Goal: Task Accomplishment & Management: Manage account settings

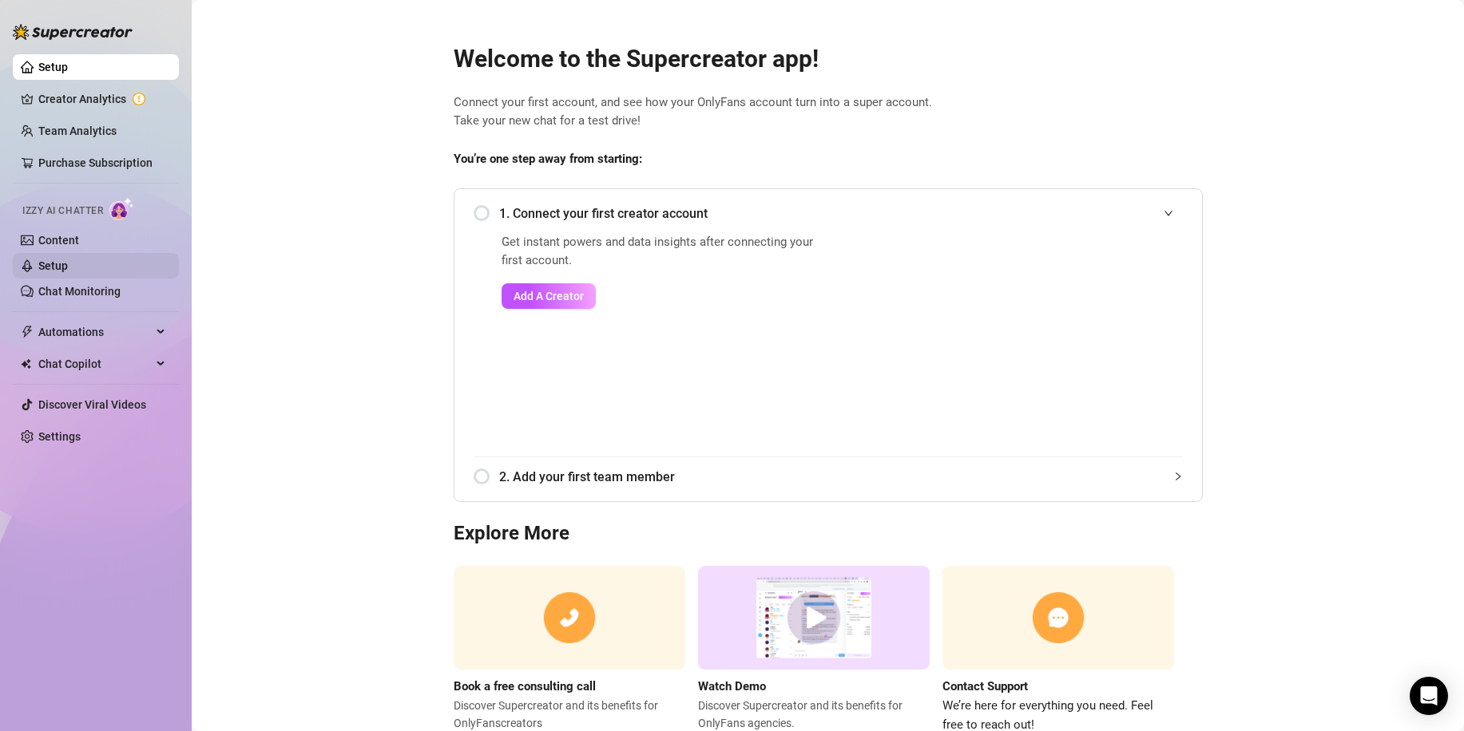
click at [58, 267] on link "Setup" at bounding box center [53, 266] width 30 height 13
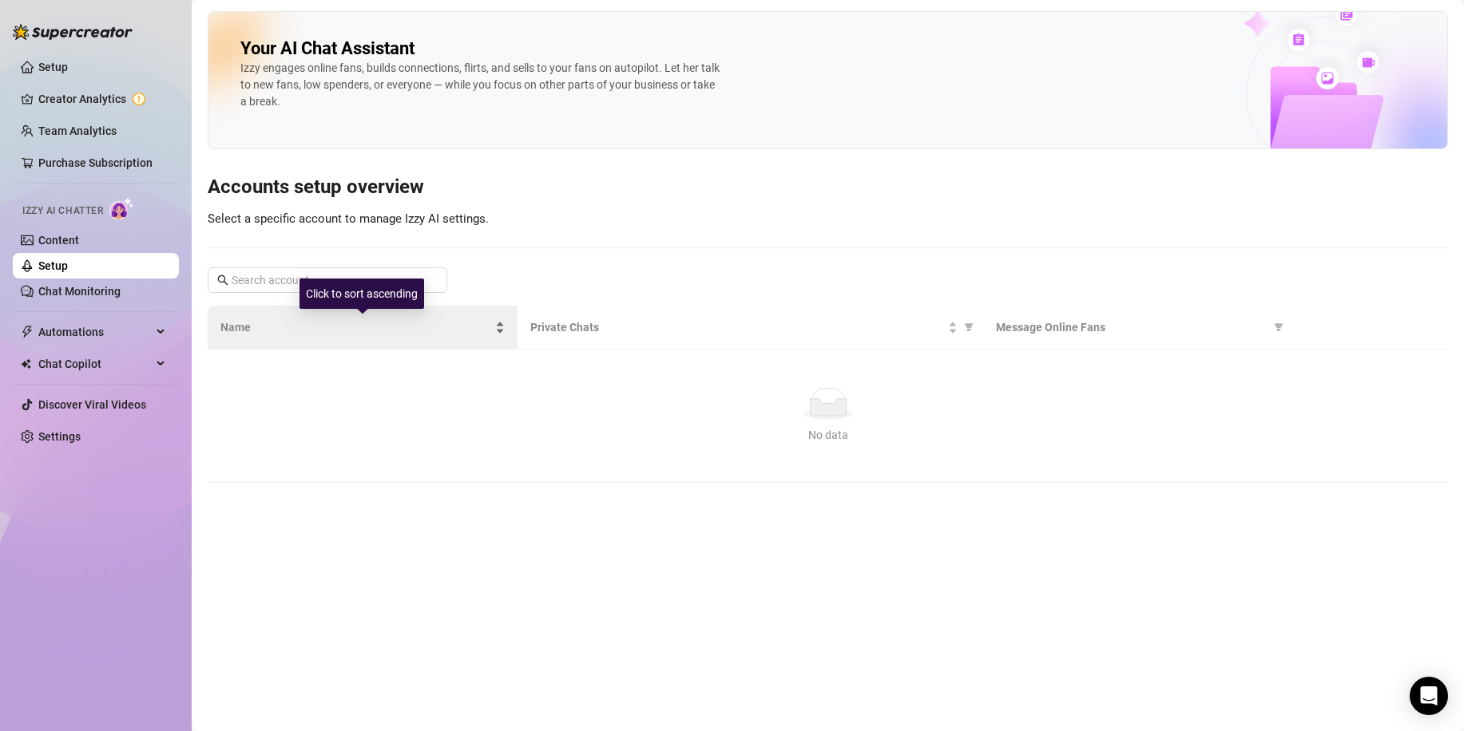
click at [446, 336] on span "Name" at bounding box center [355, 328] width 271 height 18
click at [446, 335] on span "Name" at bounding box center [355, 328] width 271 height 18
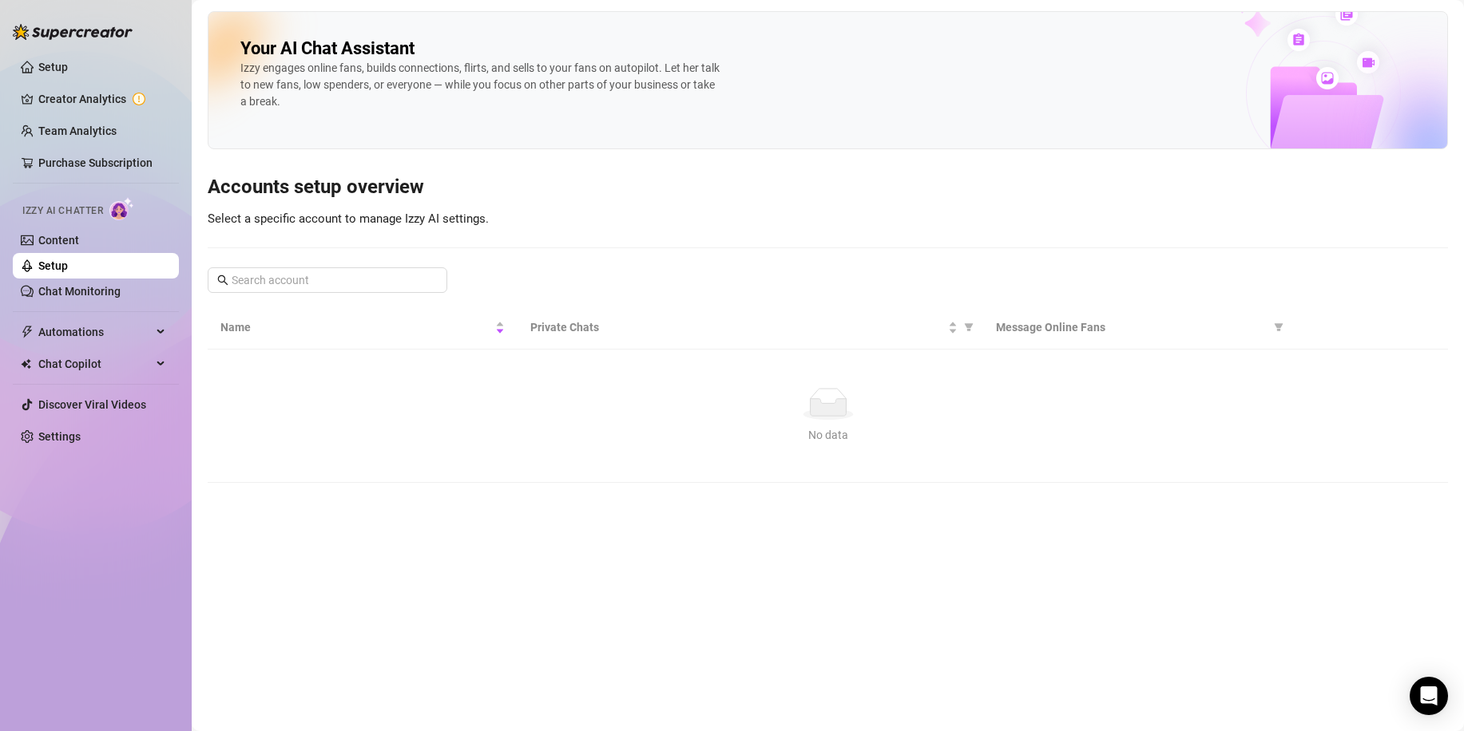
click at [1092, 72] on div "Your AI Chat Assistant [PERSON_NAME] engages online fans, builds connections, f…" at bounding box center [828, 80] width 1240 height 138
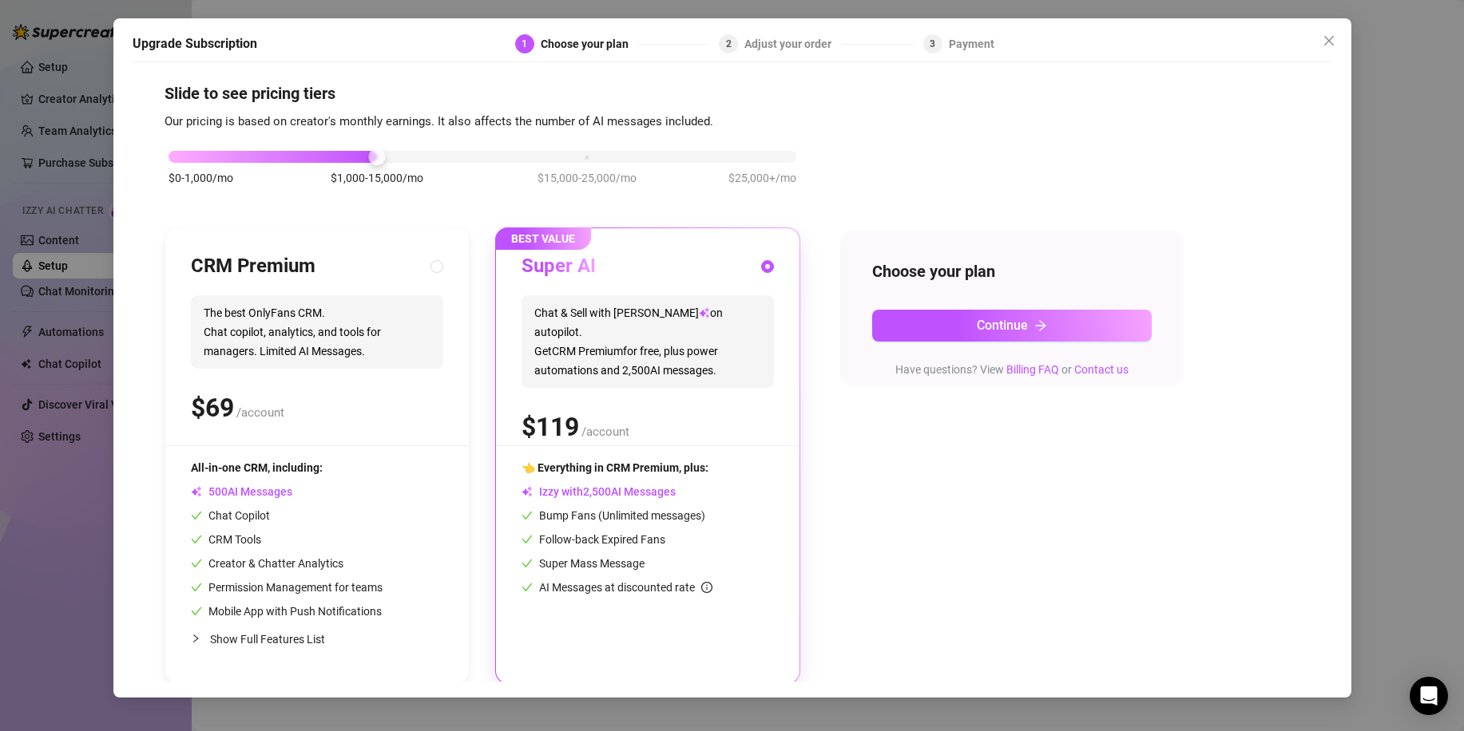
scroll to position [13, 0]
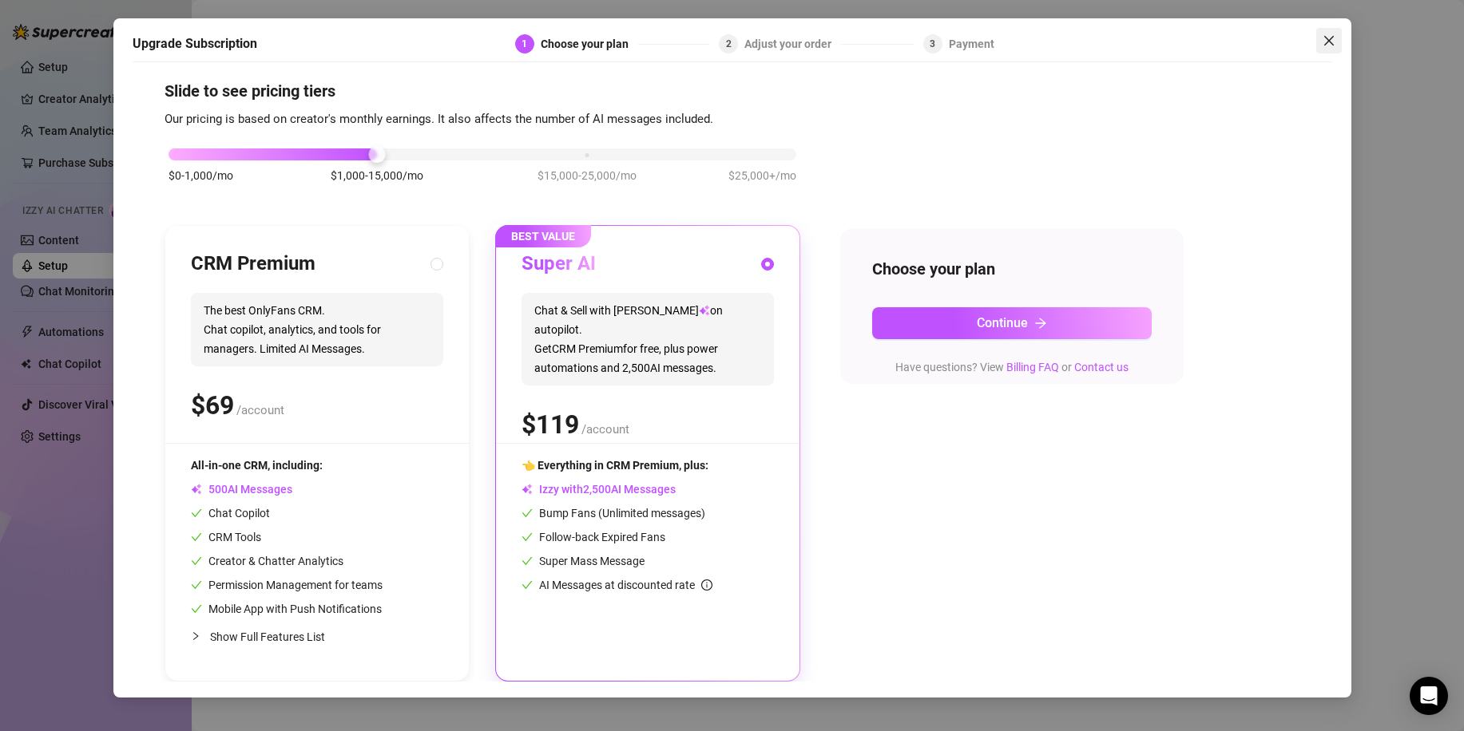
click at [1326, 42] on icon "close" at bounding box center [1328, 40] width 13 height 13
